Goal: Find specific page/section: Find specific page/section

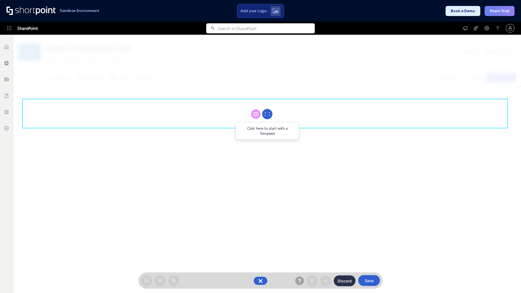
click at [267, 114] on circle at bounding box center [267, 114] width 10 height 10
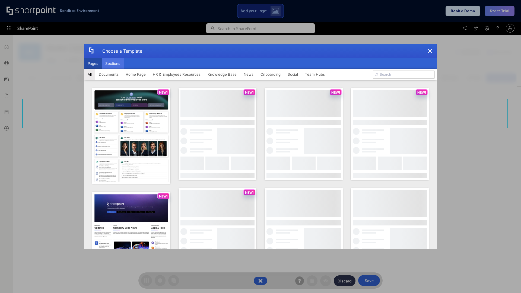
click at [113, 63] on button "Sections" at bounding box center [113, 63] width 22 height 11
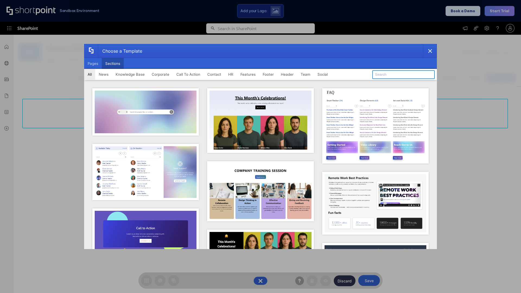
type input "Footer 7"
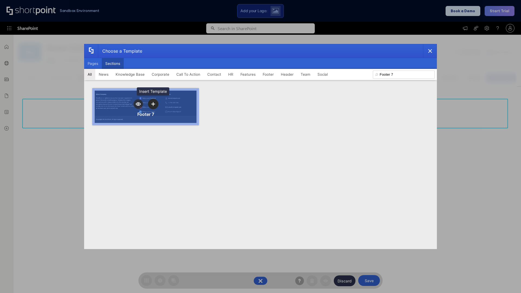
click at [153, 104] on icon "template selector" at bounding box center [153, 104] width 4 height 4
